Goal: Information Seeking & Learning: Understand process/instructions

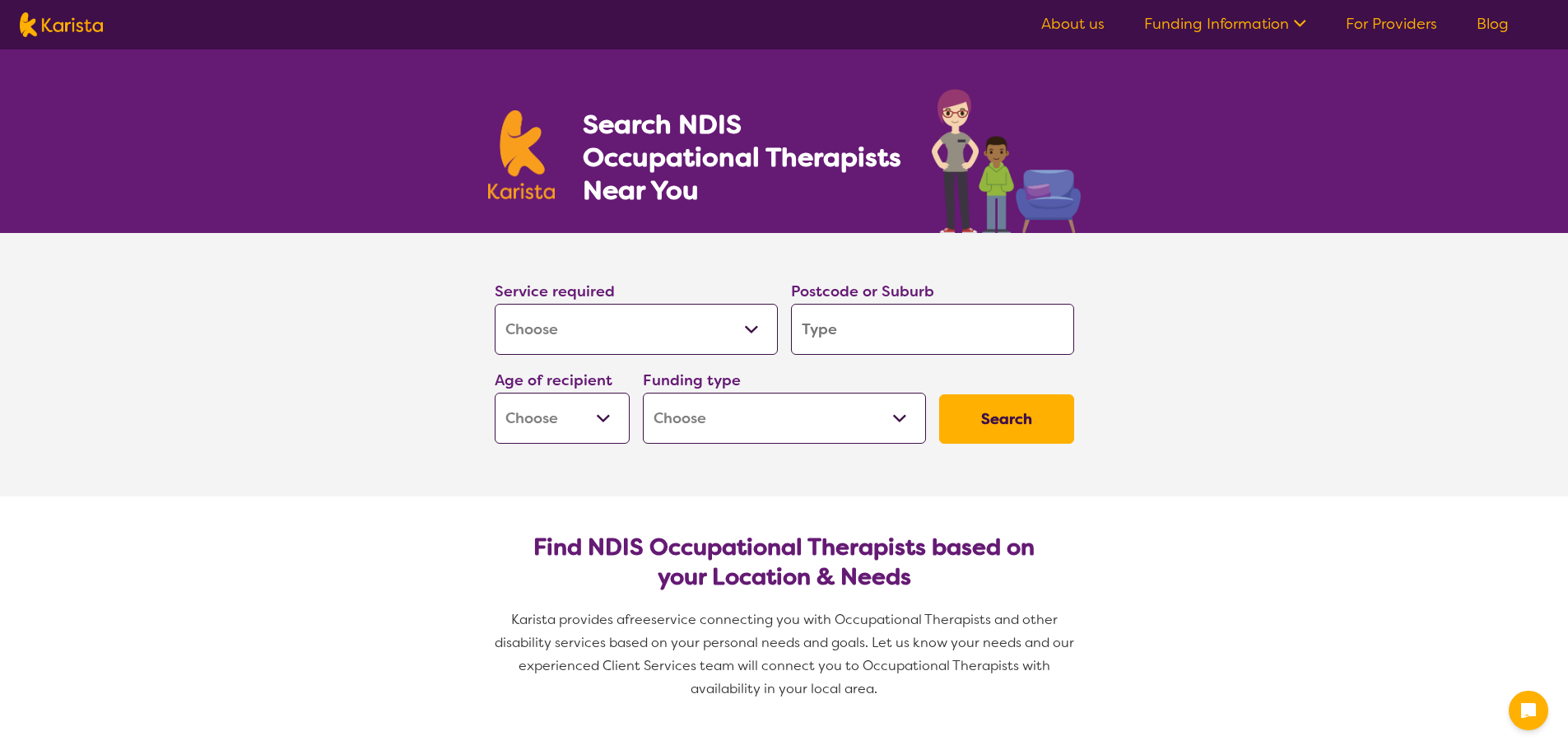
select select "[MEDICAL_DATA]"
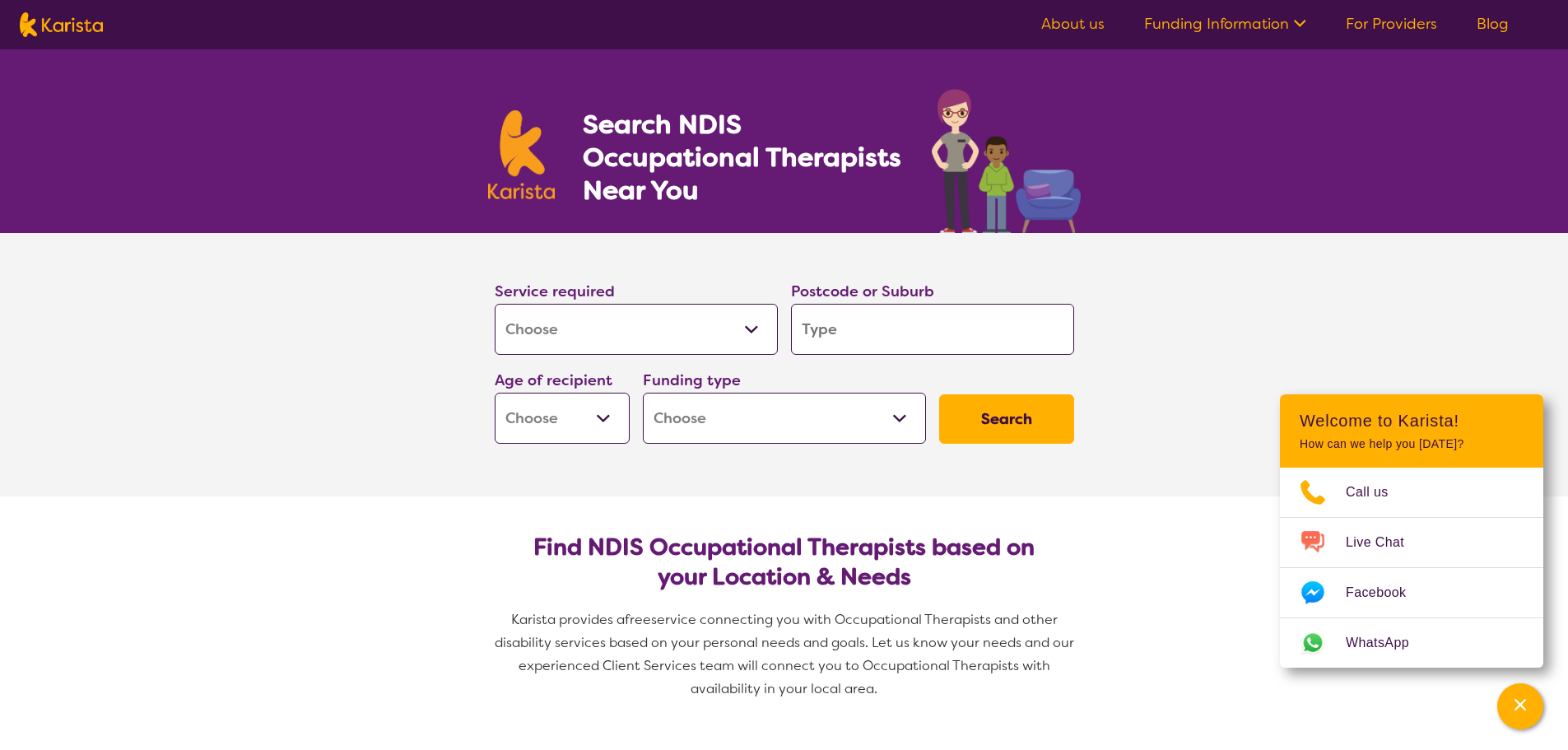
click at [1304, 18] on icon at bounding box center [1297, 22] width 17 height 17
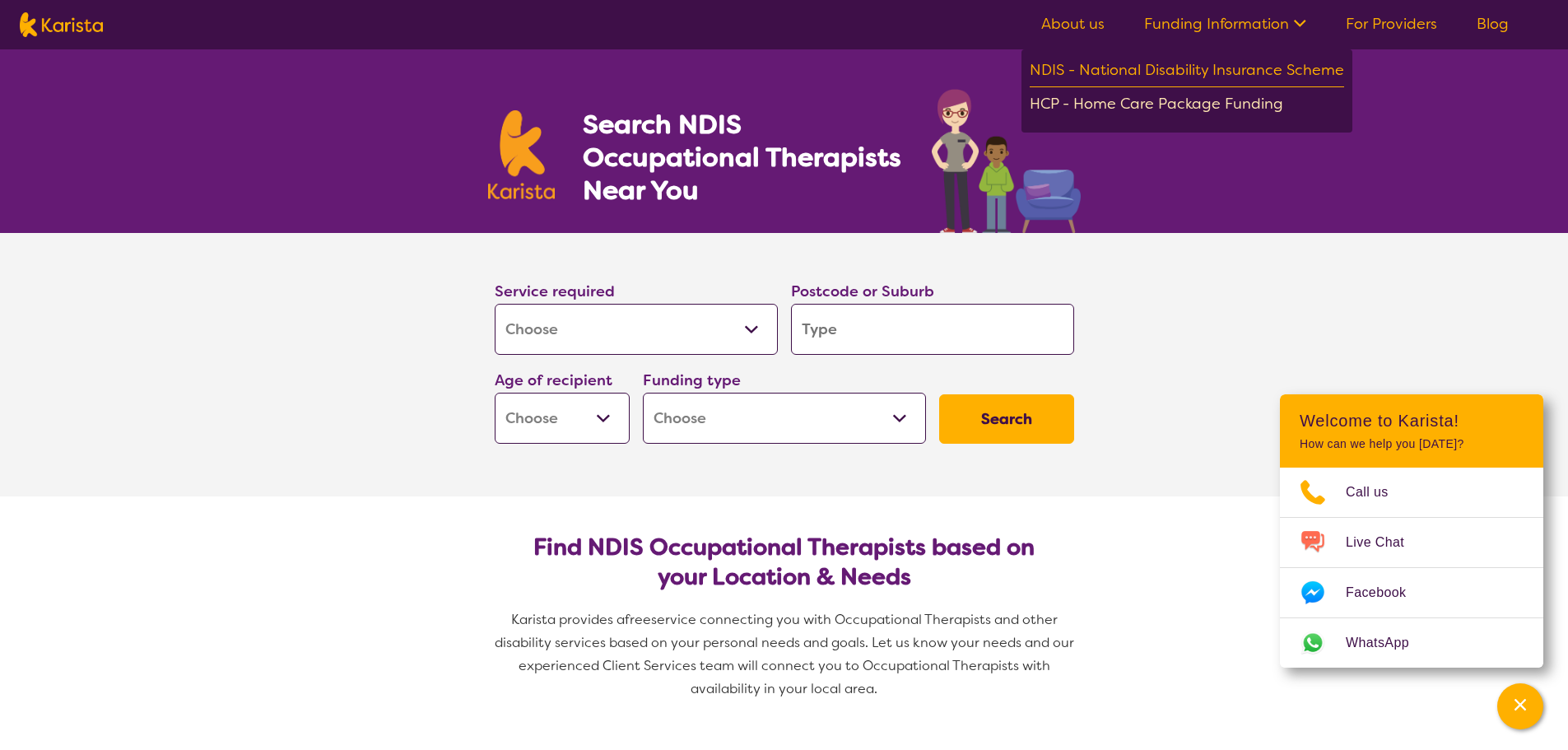
click at [1147, 101] on div "HCP - Home Care Package Funding" at bounding box center [1187, 106] width 315 height 29
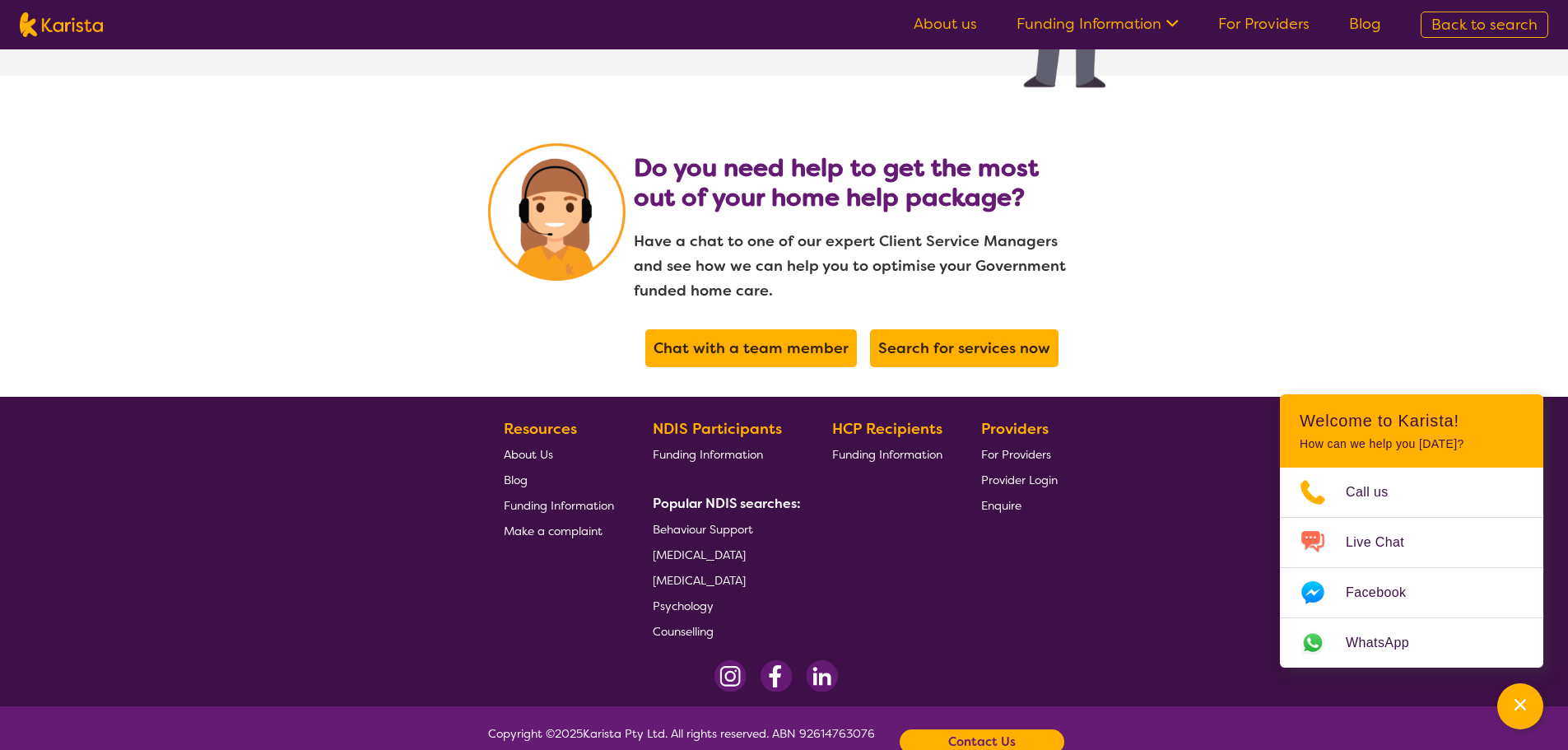
scroll to position [3317, 0]
